Goal: Task Accomplishment & Management: Use online tool/utility

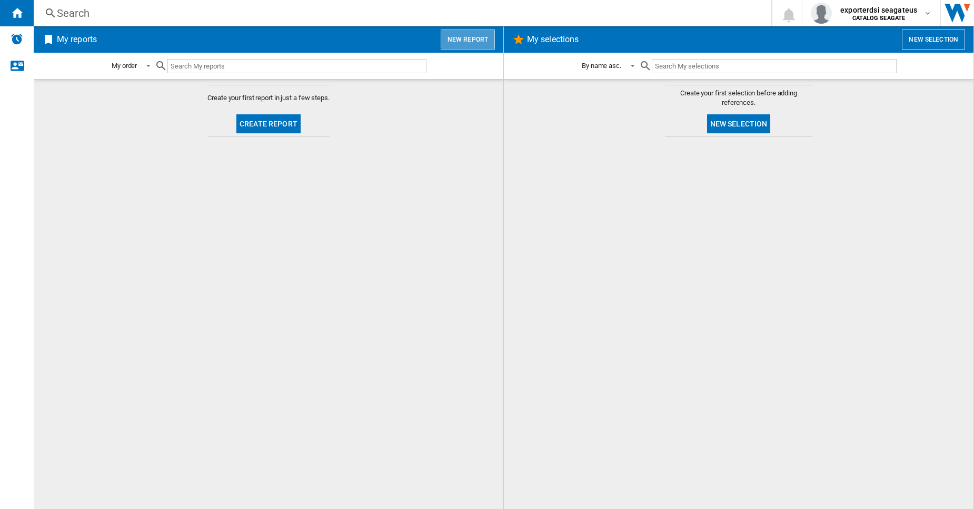
click at [475, 41] on button "New report" at bounding box center [468, 39] width 54 height 20
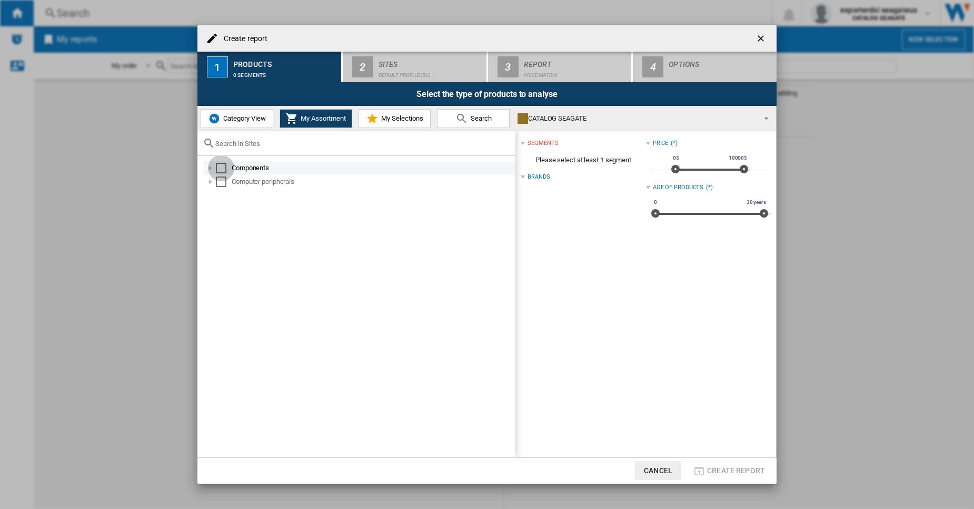
click at [222, 164] on div "Select" at bounding box center [221, 168] width 11 height 11
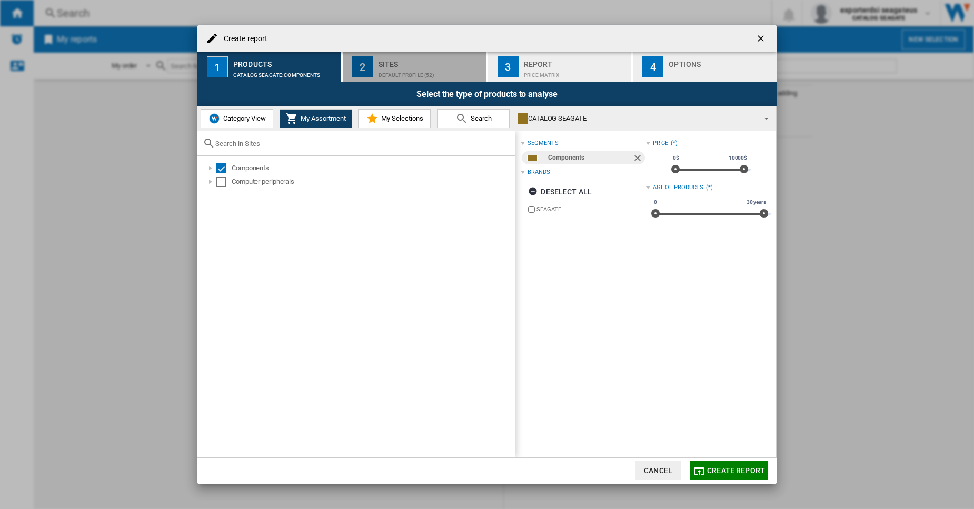
click at [417, 80] on button "2 Sites Default profile (52)" at bounding box center [415, 67] width 145 height 31
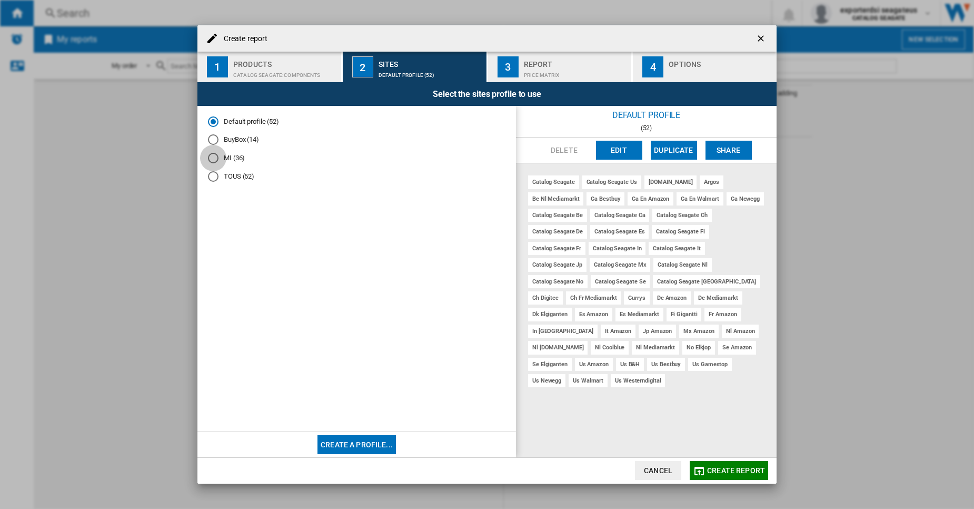
click at [215, 158] on div "MI (36)" at bounding box center [213, 158] width 11 height 11
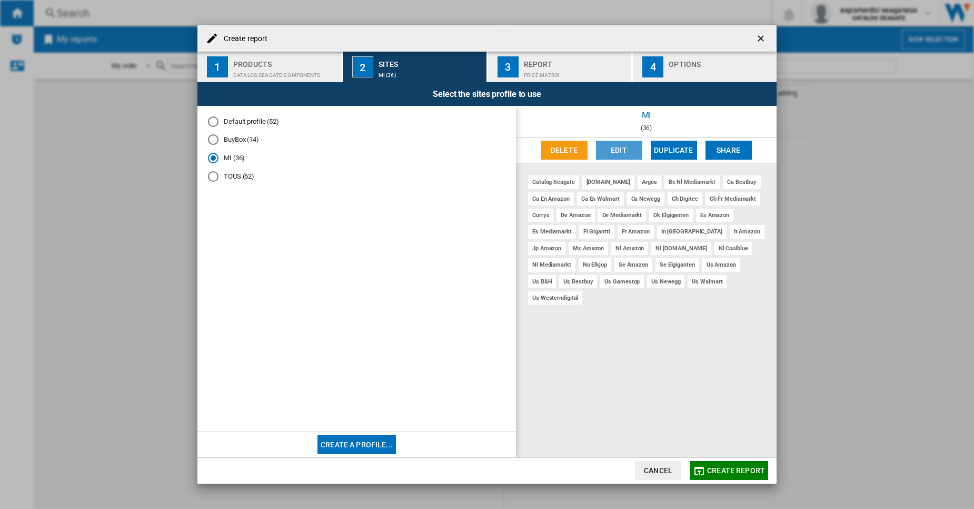
click at [619, 154] on button "Edit" at bounding box center [619, 150] width 46 height 19
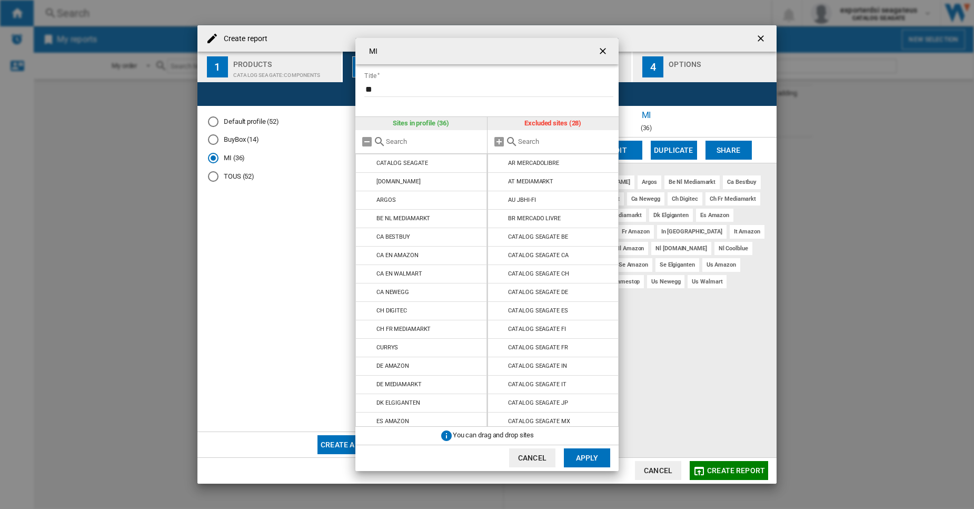
click at [447, 141] on input "text" at bounding box center [434, 141] width 96 height 8
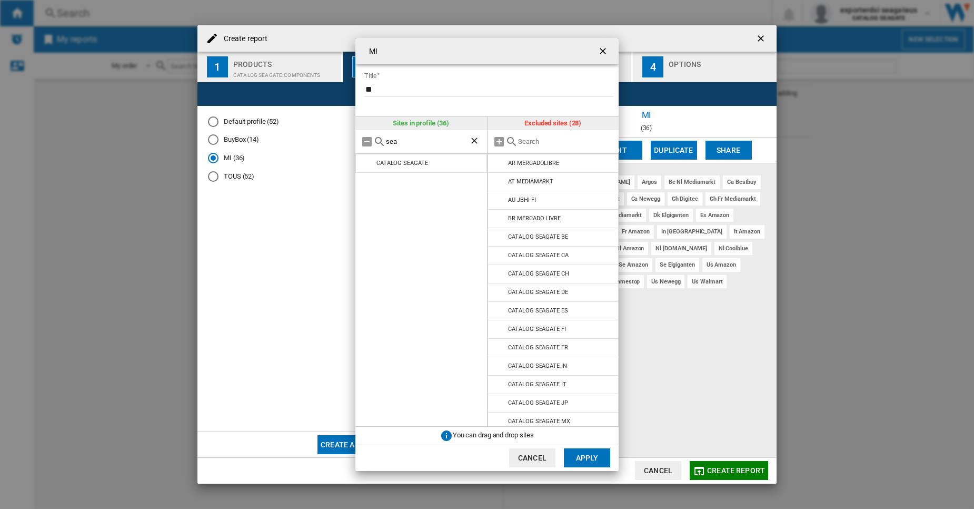
type input "sea"
click at [540, 136] on div at bounding box center [554, 142] width 132 height 24
click at [549, 143] on input "text" at bounding box center [566, 141] width 96 height 8
drag, startPoint x: 550, startPoint y: 144, endPoint x: 497, endPoint y: 139, distance: 53.5
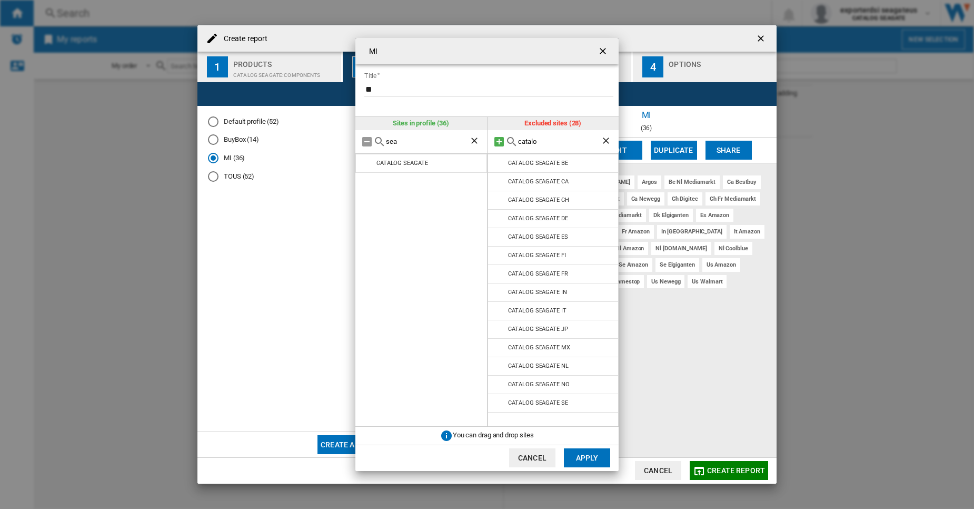
click at [497, 139] on div "catalo" at bounding box center [554, 142] width 132 height 24
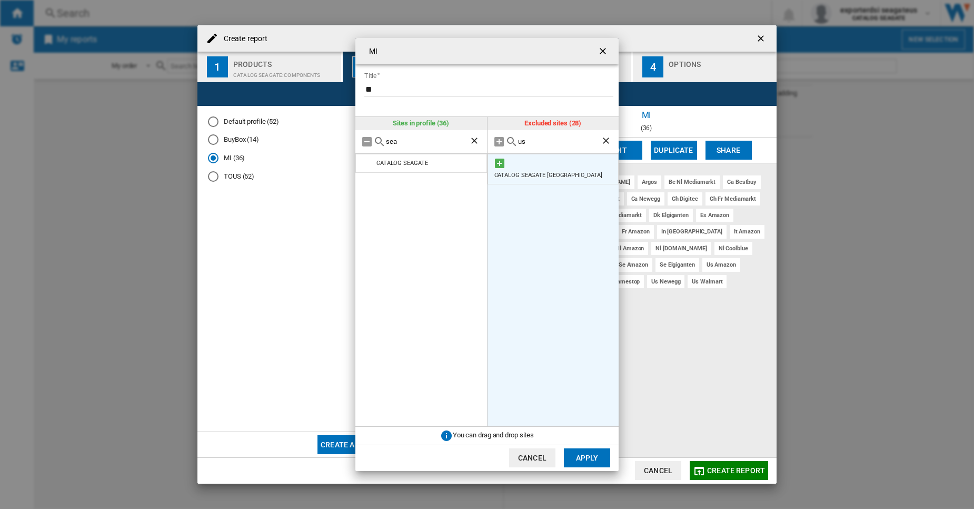
type input "us"
click at [500, 164] on md-icon at bounding box center [500, 163] width 13 height 13
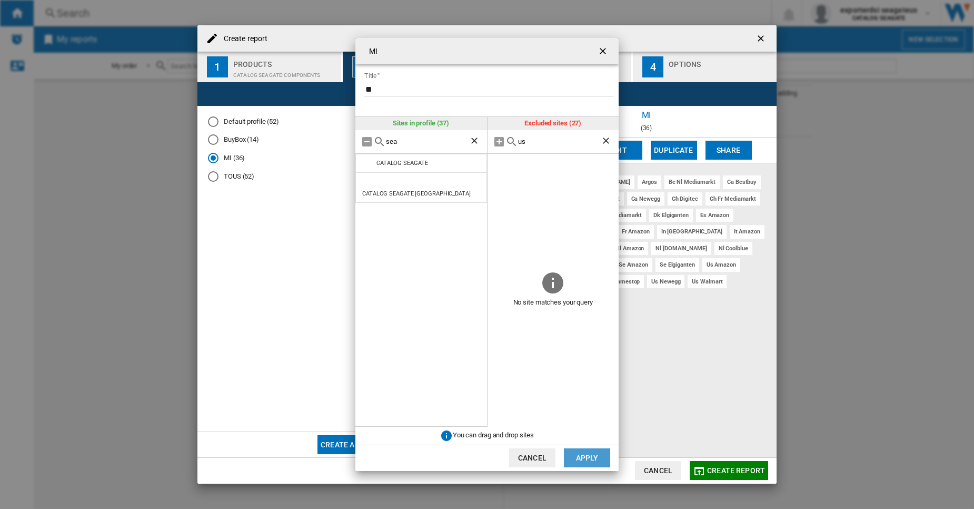
click at [594, 461] on button "Apply" at bounding box center [587, 457] width 46 height 19
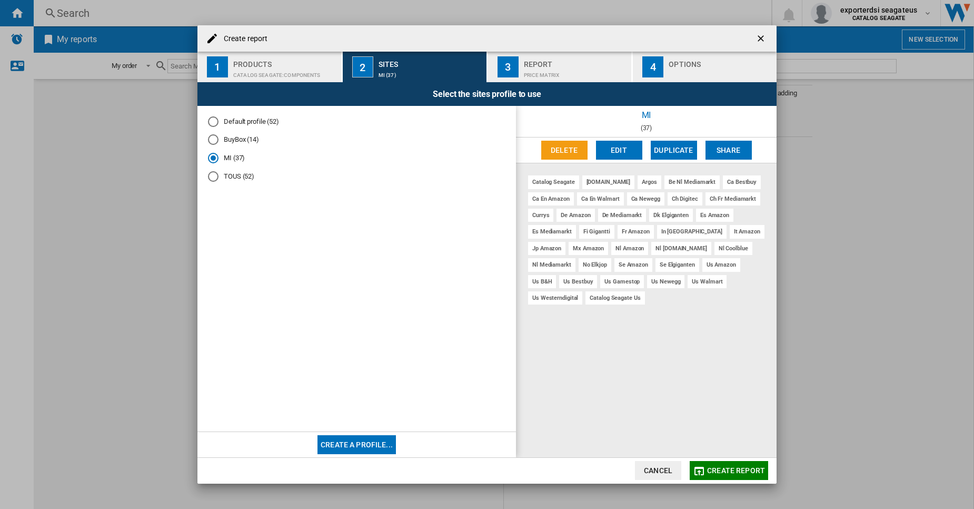
click at [765, 43] on ng-md-icon "getI18NText('BUTTONS.CLOSE_DIALOG')" at bounding box center [762, 39] width 13 height 13
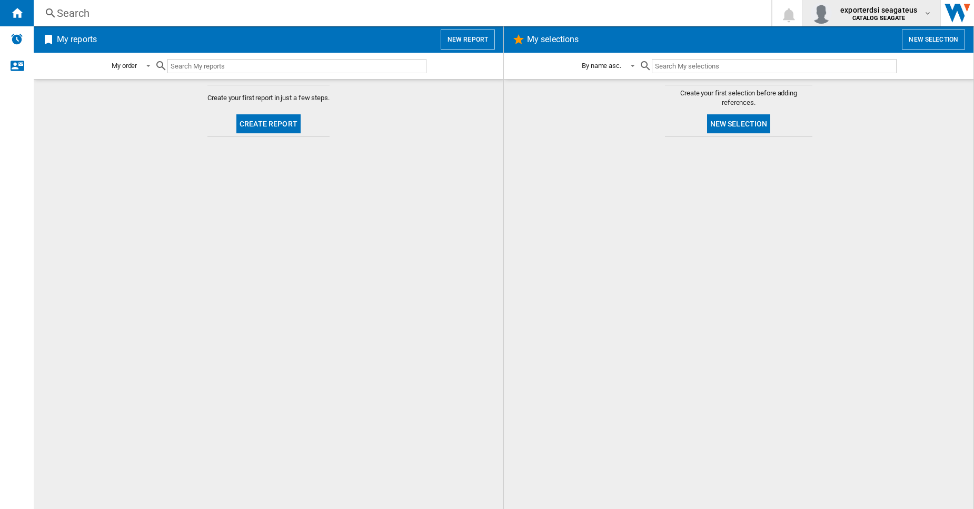
click at [883, 22] on div "exporterdsi seagateus CATALOG [GEOGRAPHIC_DATA]" at bounding box center [871, 13] width 121 height 21
click at [877, 96] on button "Logout" at bounding box center [860, 92] width 111 height 21
